Goal: Task Accomplishment & Management: Complete application form

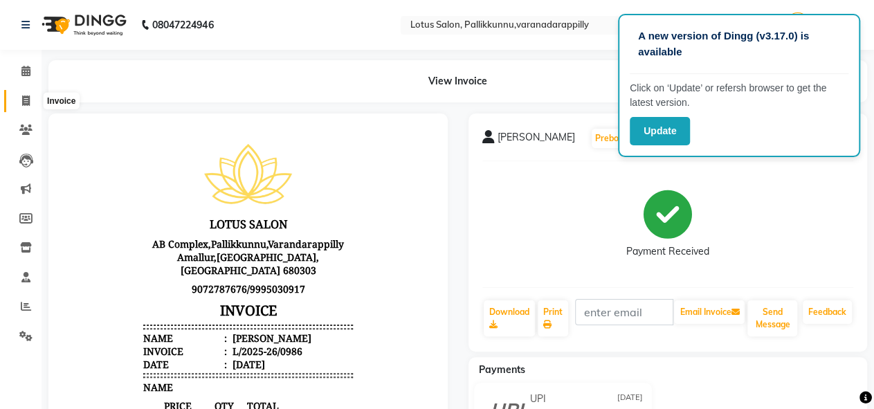
click at [26, 101] on icon at bounding box center [26, 100] width 8 height 10
select select "service"
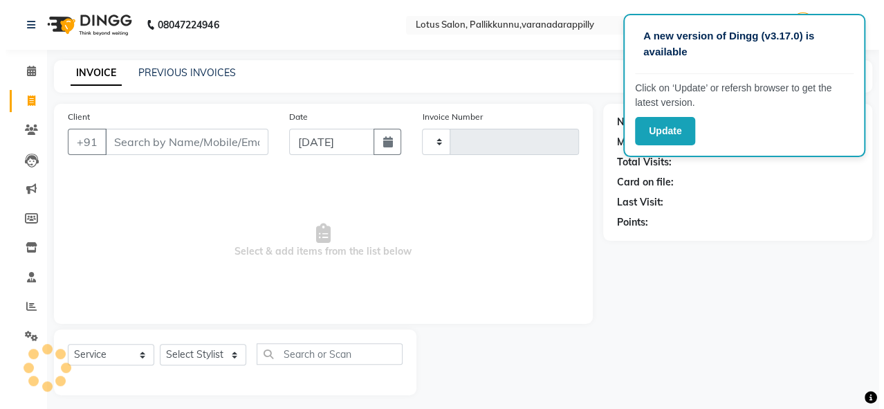
scroll to position [6, 0]
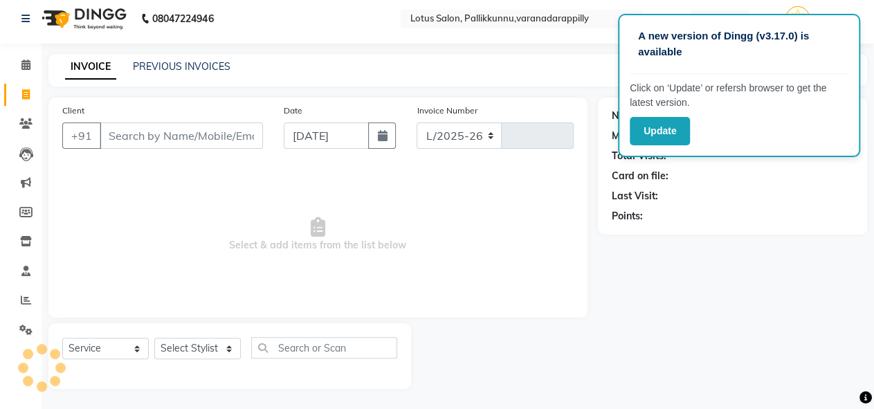
select select "8188"
type input "0987"
click at [115, 140] on input "Client" at bounding box center [181, 135] width 163 height 26
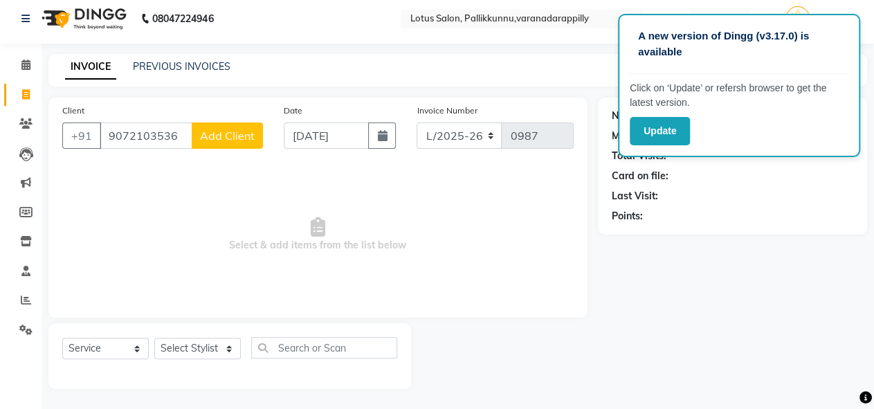
type input "9072103536"
click at [202, 136] on span "Add Client" at bounding box center [227, 136] width 55 height 14
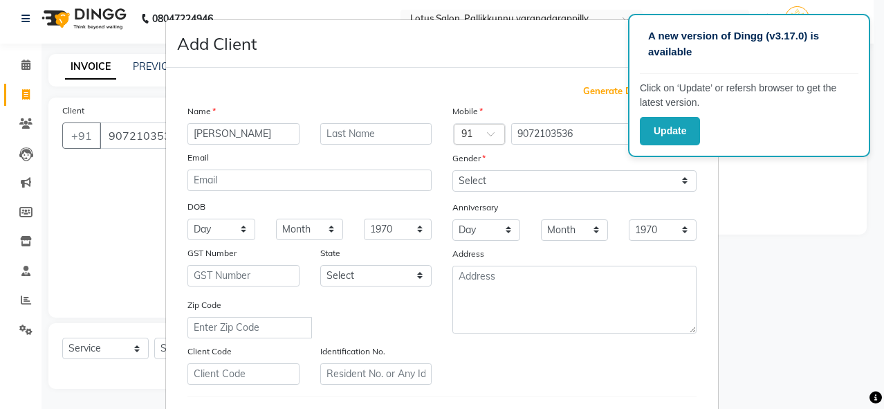
type input "[PERSON_NAME]"
click at [623, 172] on select "Select Male Female Other Prefer Not To Say" at bounding box center [574, 180] width 244 height 21
select select "female"
click at [452, 170] on select "Select Male Female Other Prefer Not To Say" at bounding box center [574, 180] width 244 height 21
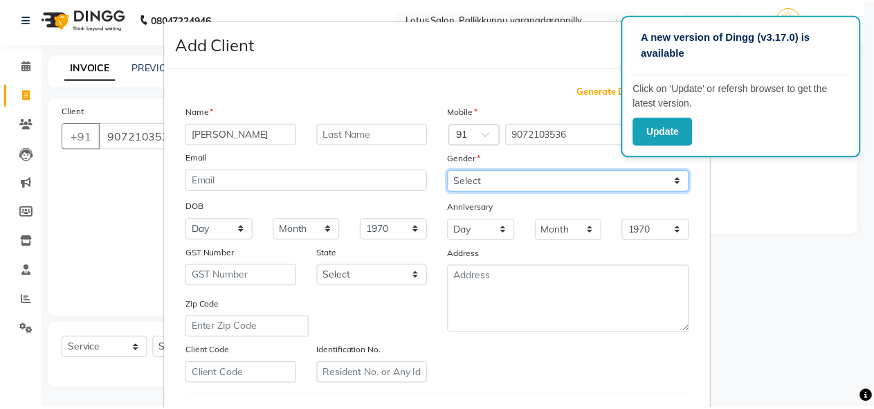
scroll to position [227, 0]
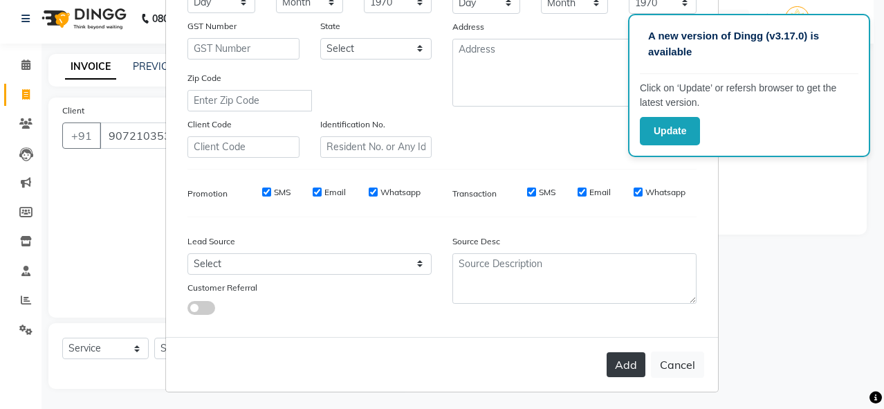
click at [634, 362] on button "Add" at bounding box center [626, 364] width 39 height 25
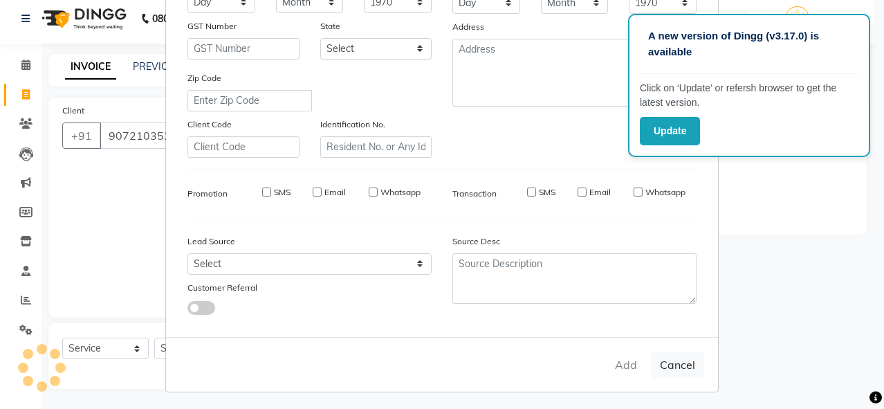
select select
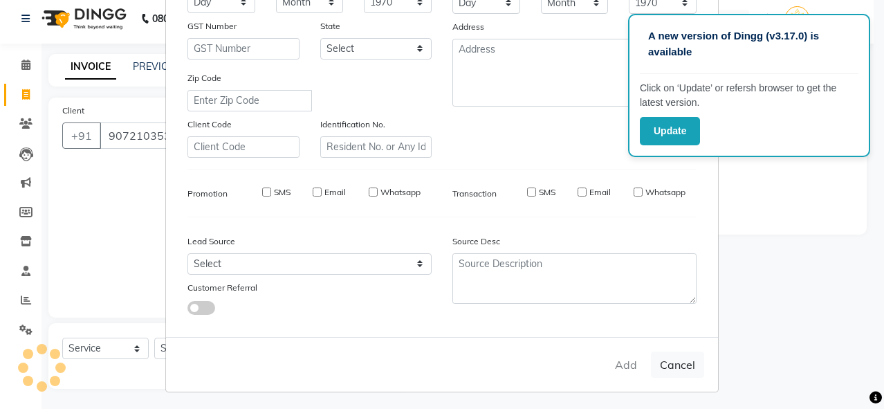
select select
checkbox input "false"
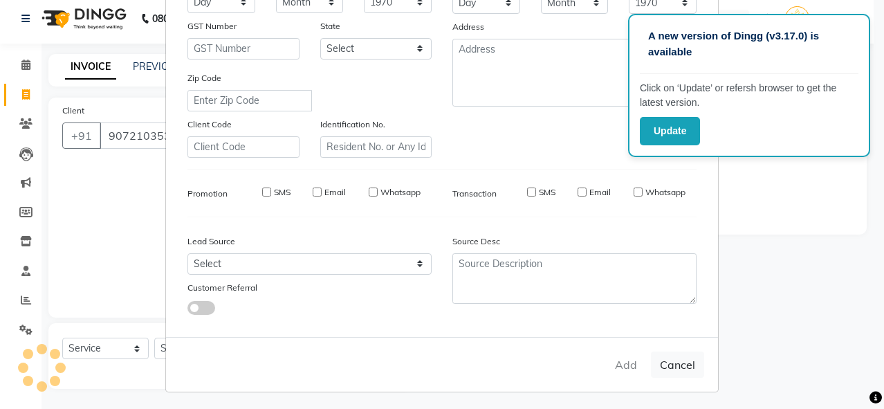
checkbox input "false"
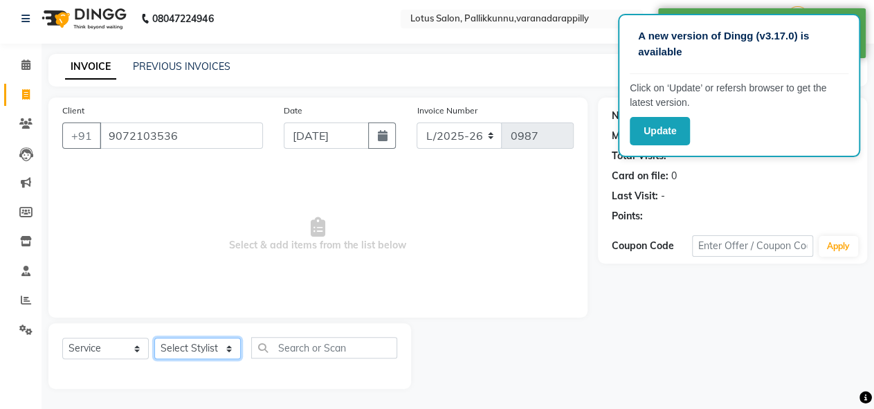
click at [228, 349] on select "Select Stylist DISHA JEENA Kshema Mahima Naflin Ranjini Shahanas" at bounding box center [197, 348] width 86 height 21
select select "60354"
click at [154, 338] on select "Select Stylist DISHA JEENA Kshema Mahima Naflin Ranjini Shahanas" at bounding box center [197, 348] width 86 height 21
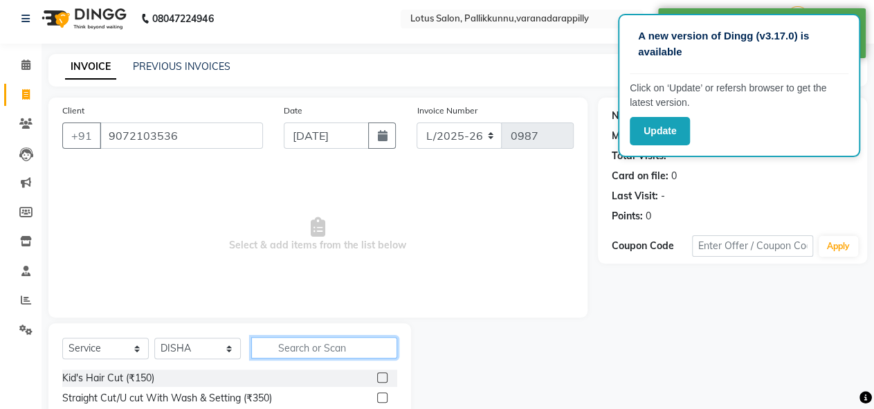
click at [302, 347] on input "text" at bounding box center [324, 347] width 146 height 21
type input "thread"
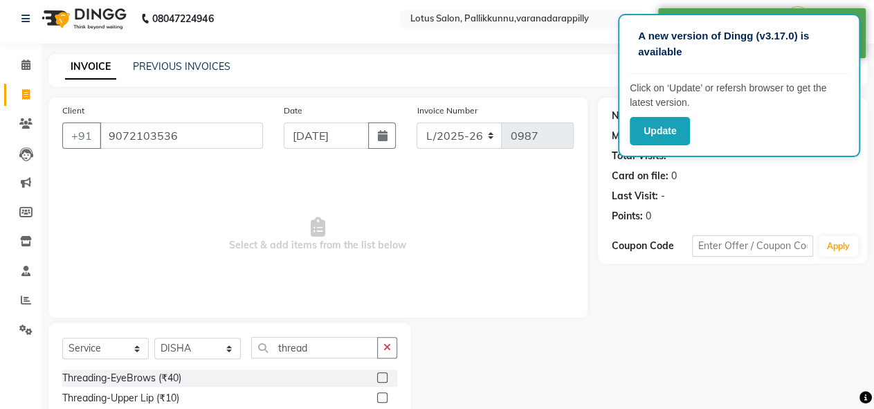
click at [377, 376] on label at bounding box center [382, 377] width 10 height 10
click at [377, 376] on input "checkbox" at bounding box center [381, 378] width 9 height 9
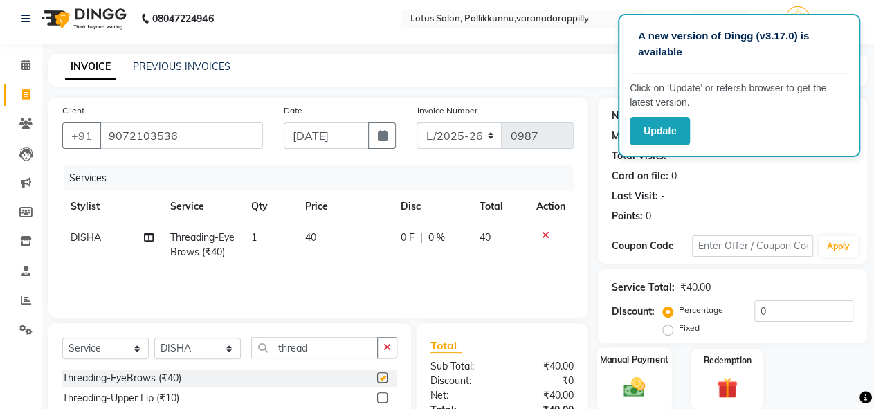
checkbox input "false"
click at [662, 396] on div "Manual Payment" at bounding box center [633, 378] width 75 height 63
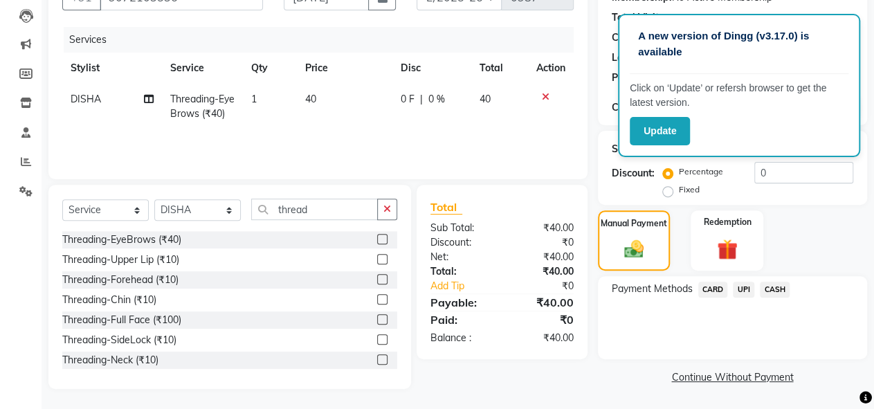
click at [746, 287] on span "UPI" at bounding box center [743, 290] width 21 height 16
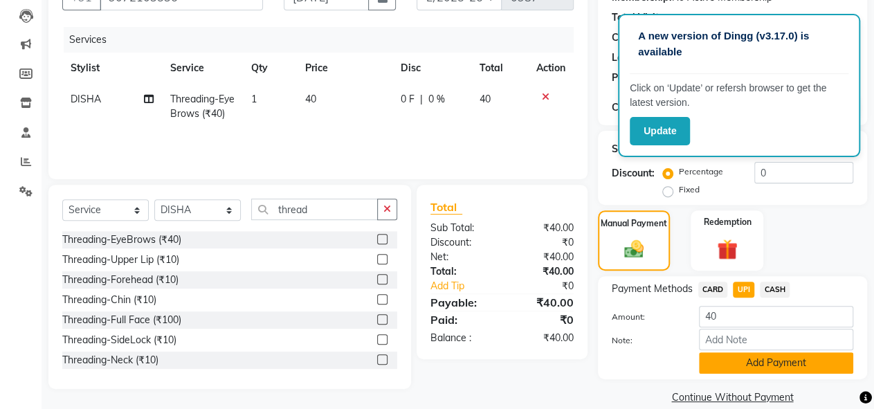
click at [751, 367] on button "Add Payment" at bounding box center [776, 362] width 154 height 21
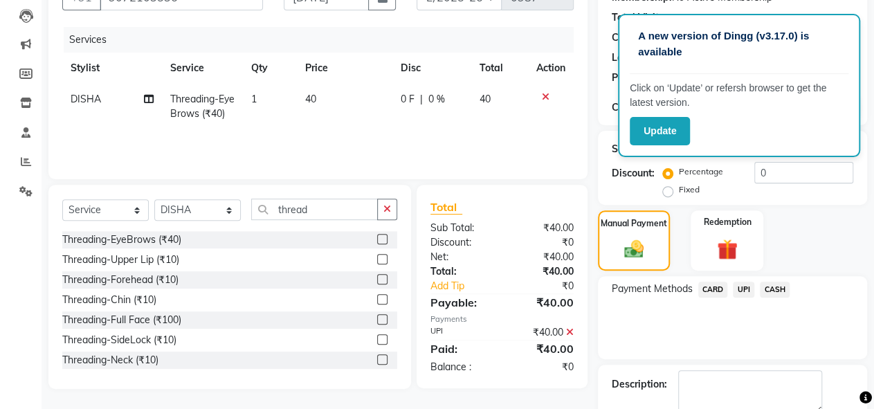
scroll to position [200, 0]
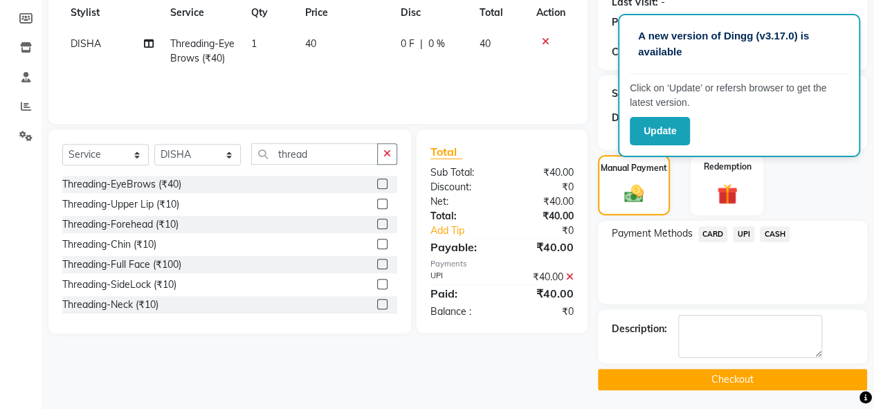
click at [751, 380] on button "Checkout" at bounding box center [732, 379] width 269 height 21
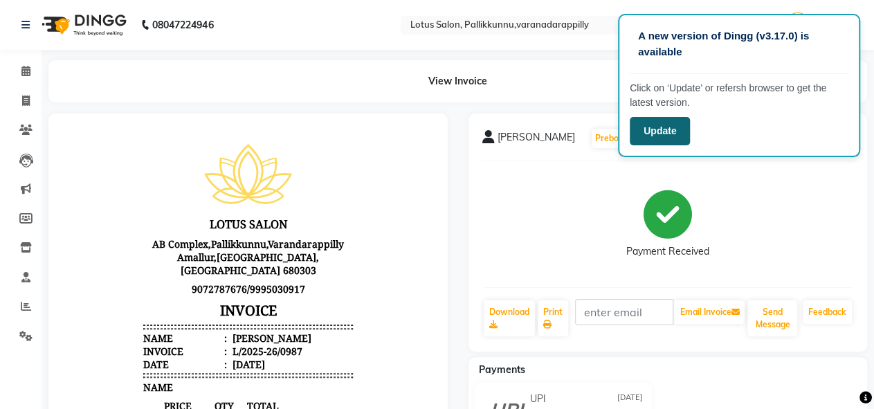
click at [638, 136] on button "Update" at bounding box center [659, 131] width 60 height 28
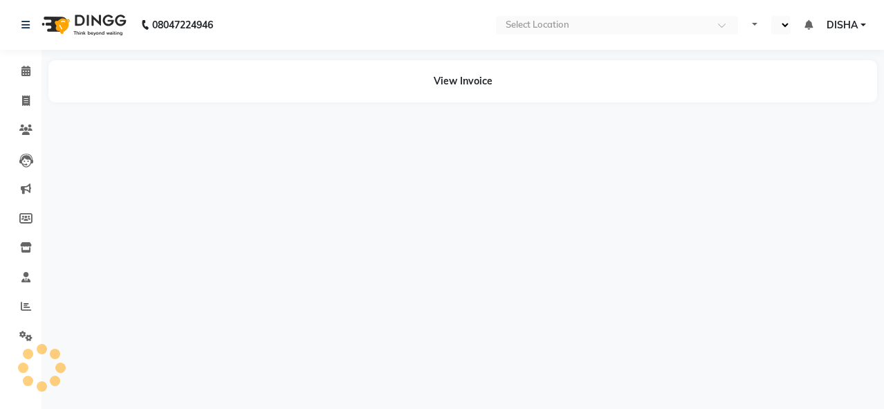
select select "en"
